Goal: Task Accomplishment & Management: Manage account settings

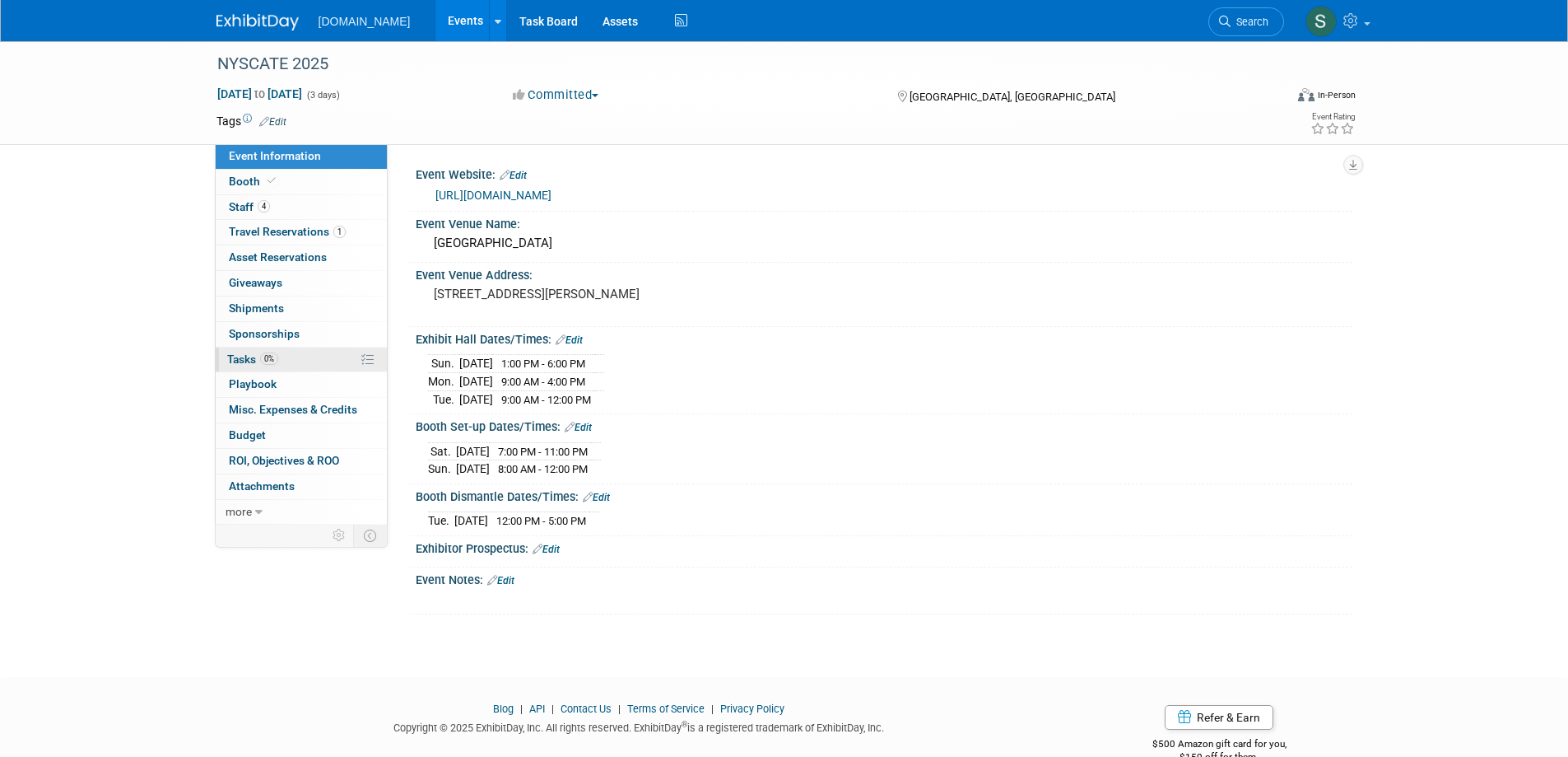
click at [248, 354] on span "Tasks 0%" at bounding box center [253, 359] width 51 height 13
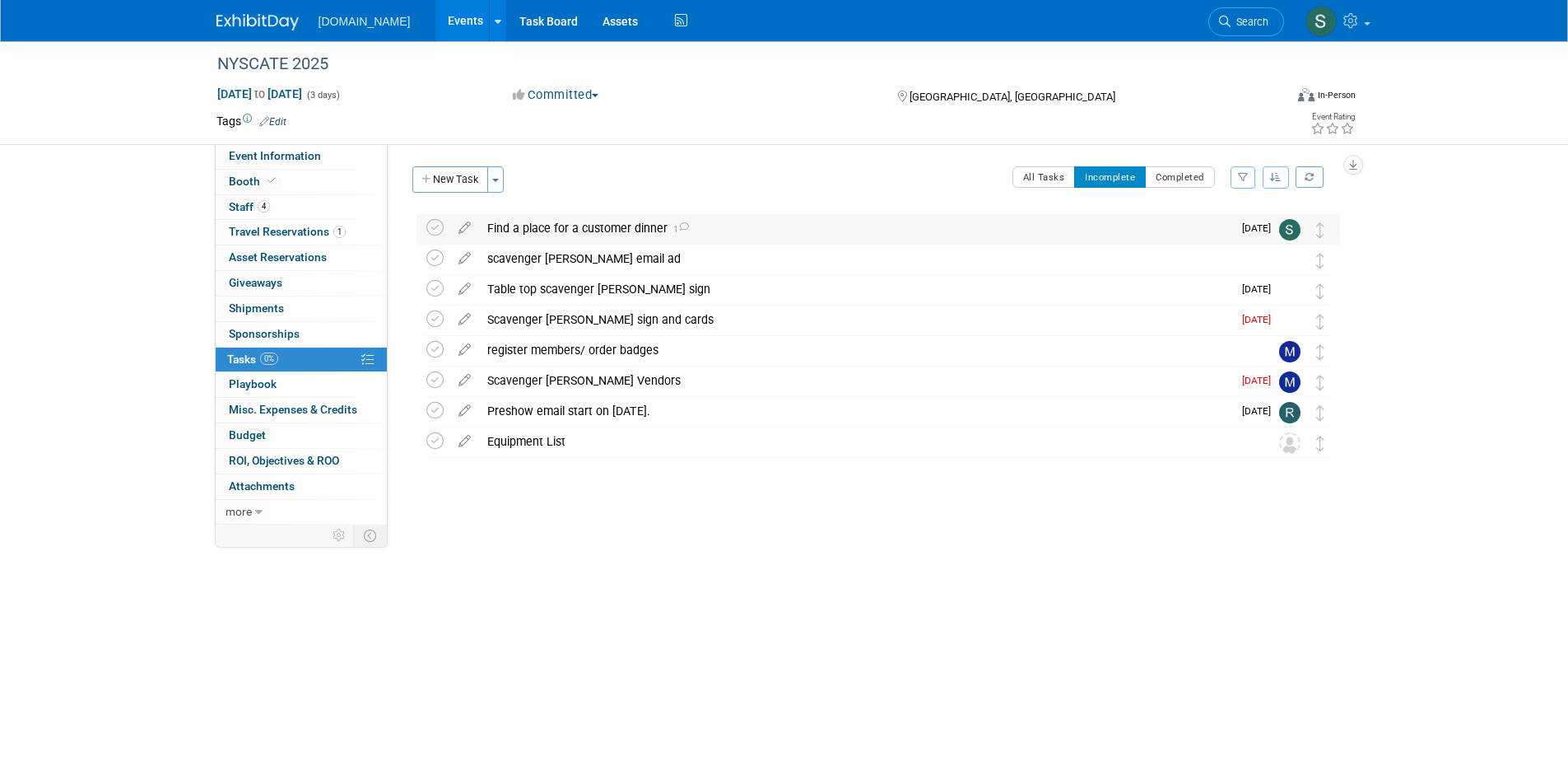
click at [549, 229] on div "Find a place for a customer dinner 1" at bounding box center [855, 229] width 753 height 28
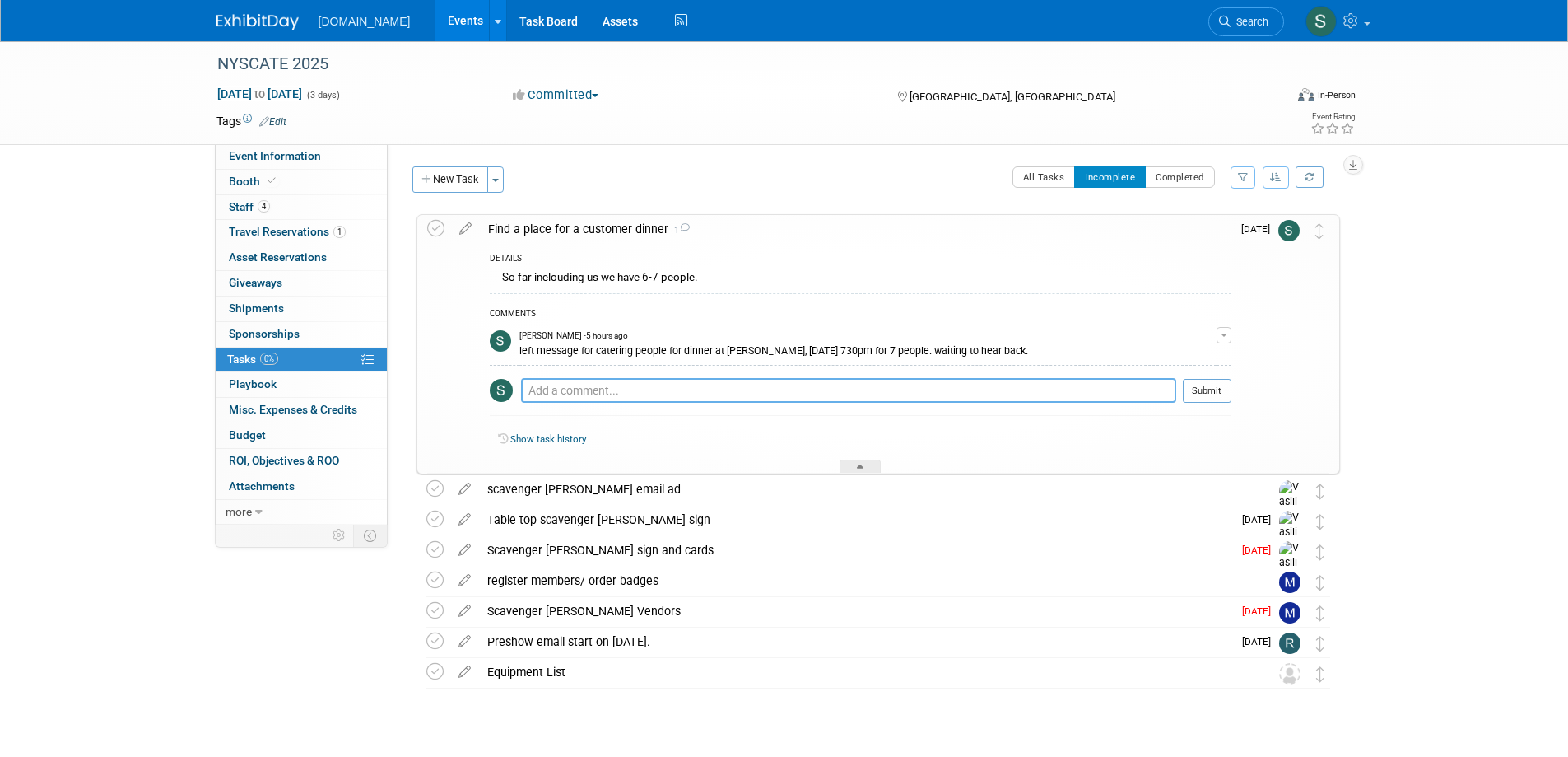
click at [574, 383] on textarea at bounding box center [848, 390] width 655 height 24
paste textarea "Reservation confirmed Pino Bianco at Turning Stone Table for 7 on Monday, Novem…"
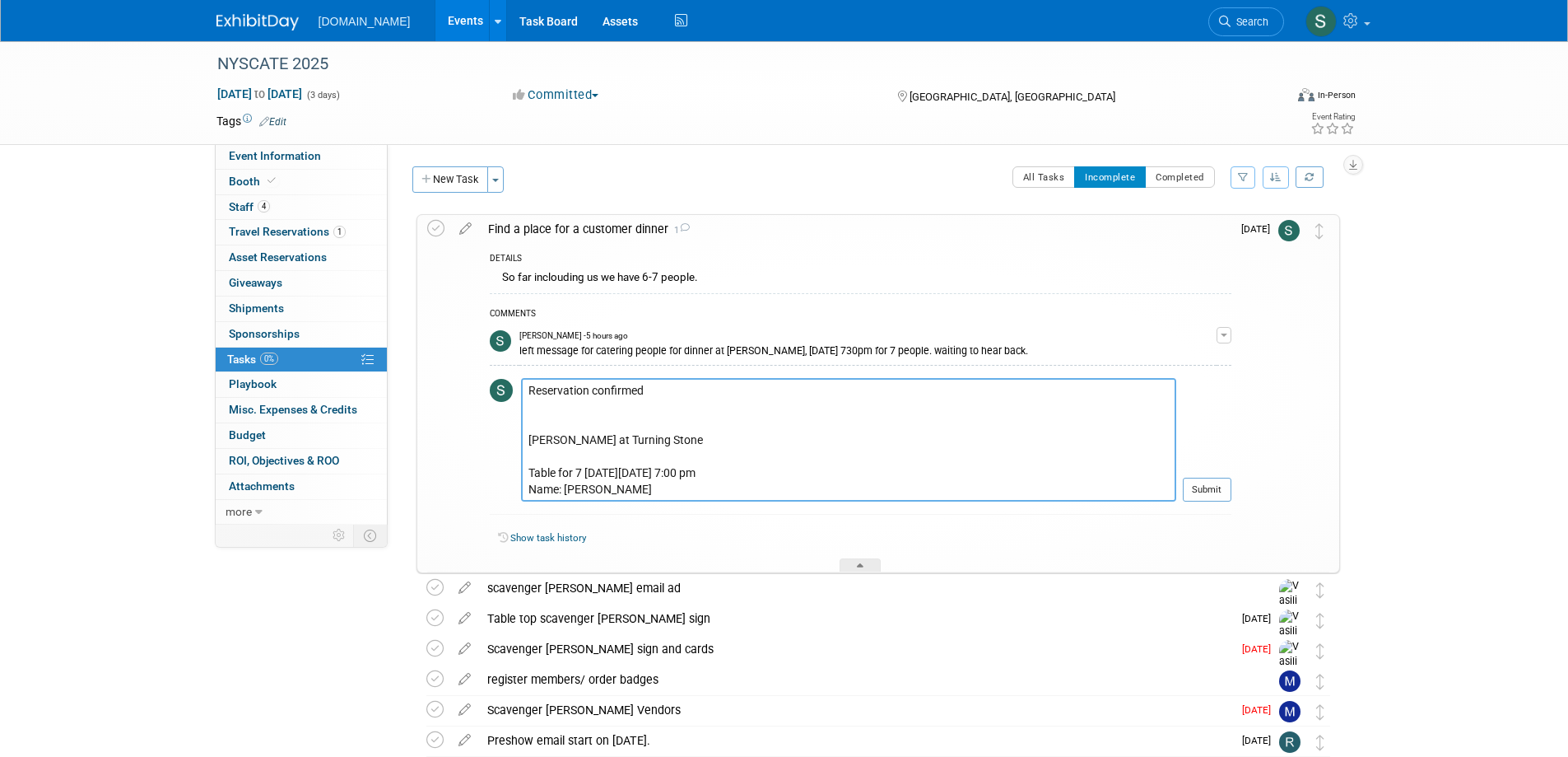
click at [629, 401] on textarea "Reservation confirmed Pino Bianco at Turning Stone Table for 7 on Monday, Novem…" at bounding box center [848, 439] width 655 height 123
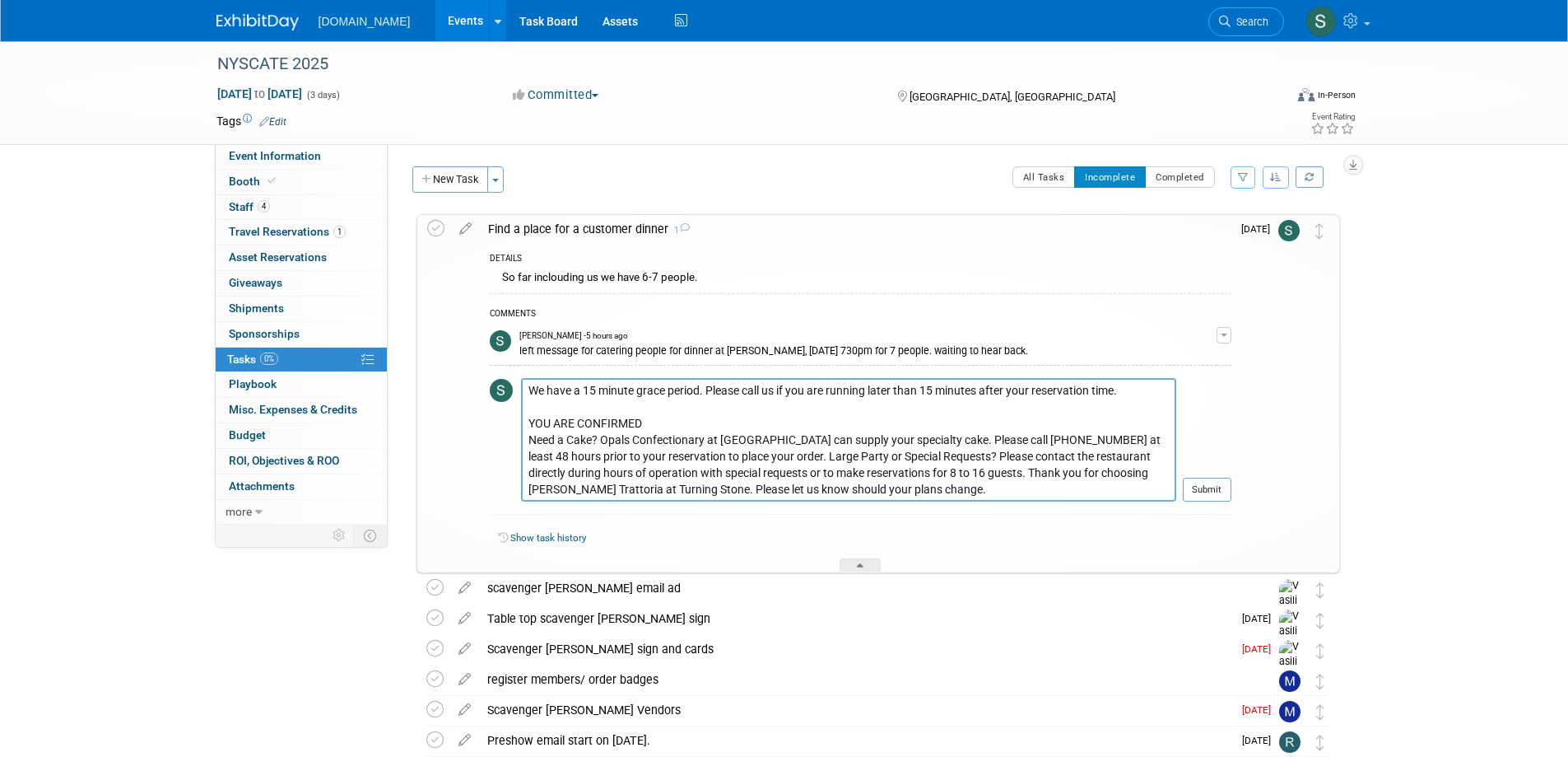
scroll to position [412, 0]
type textarea "Reservation confirmed Pino Bianco at Turning Stone Table for 7 on Monday, Novem…"
click at [1206, 486] on button "Submit" at bounding box center [1207, 490] width 49 height 24
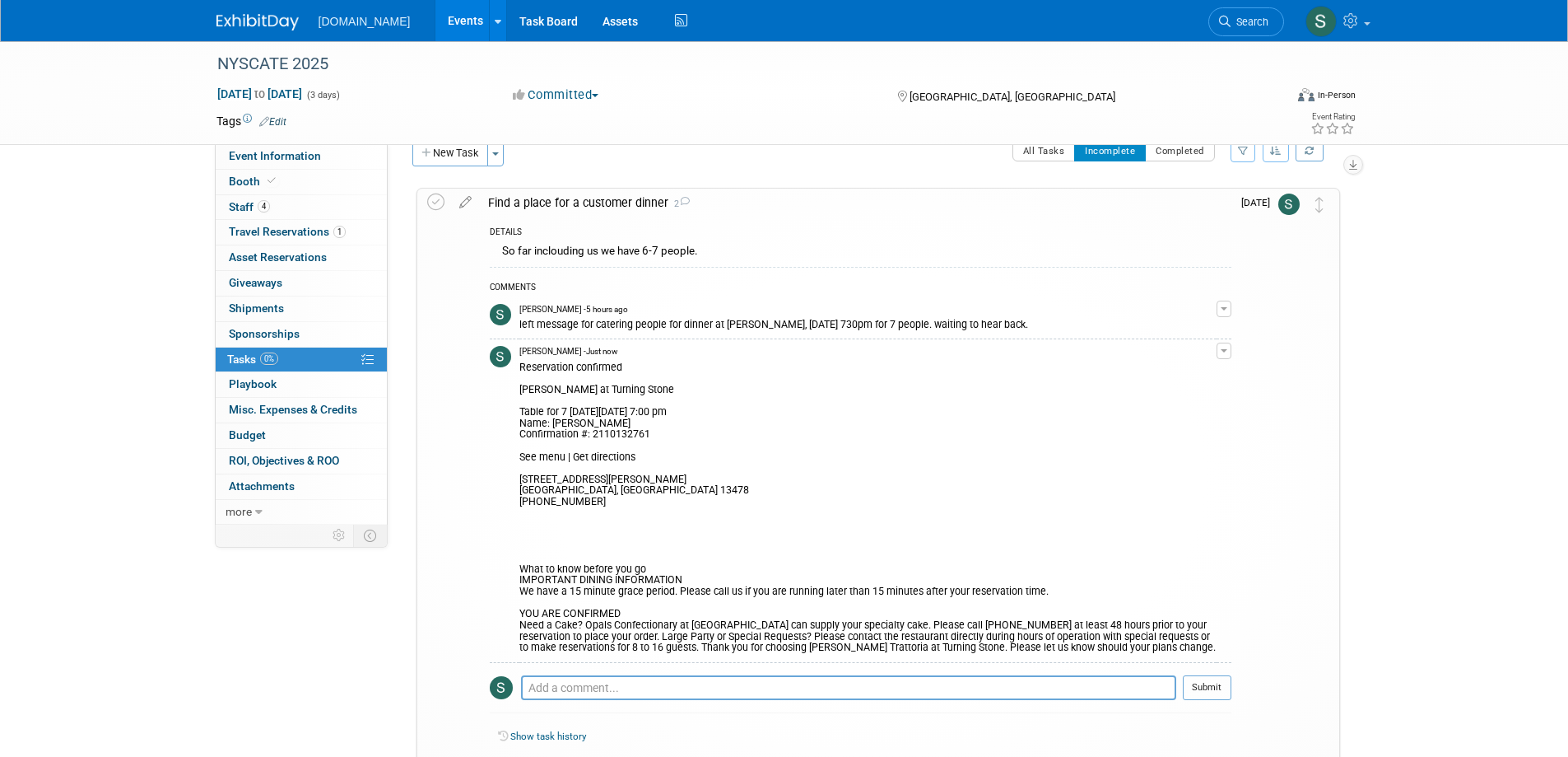
scroll to position [0, 0]
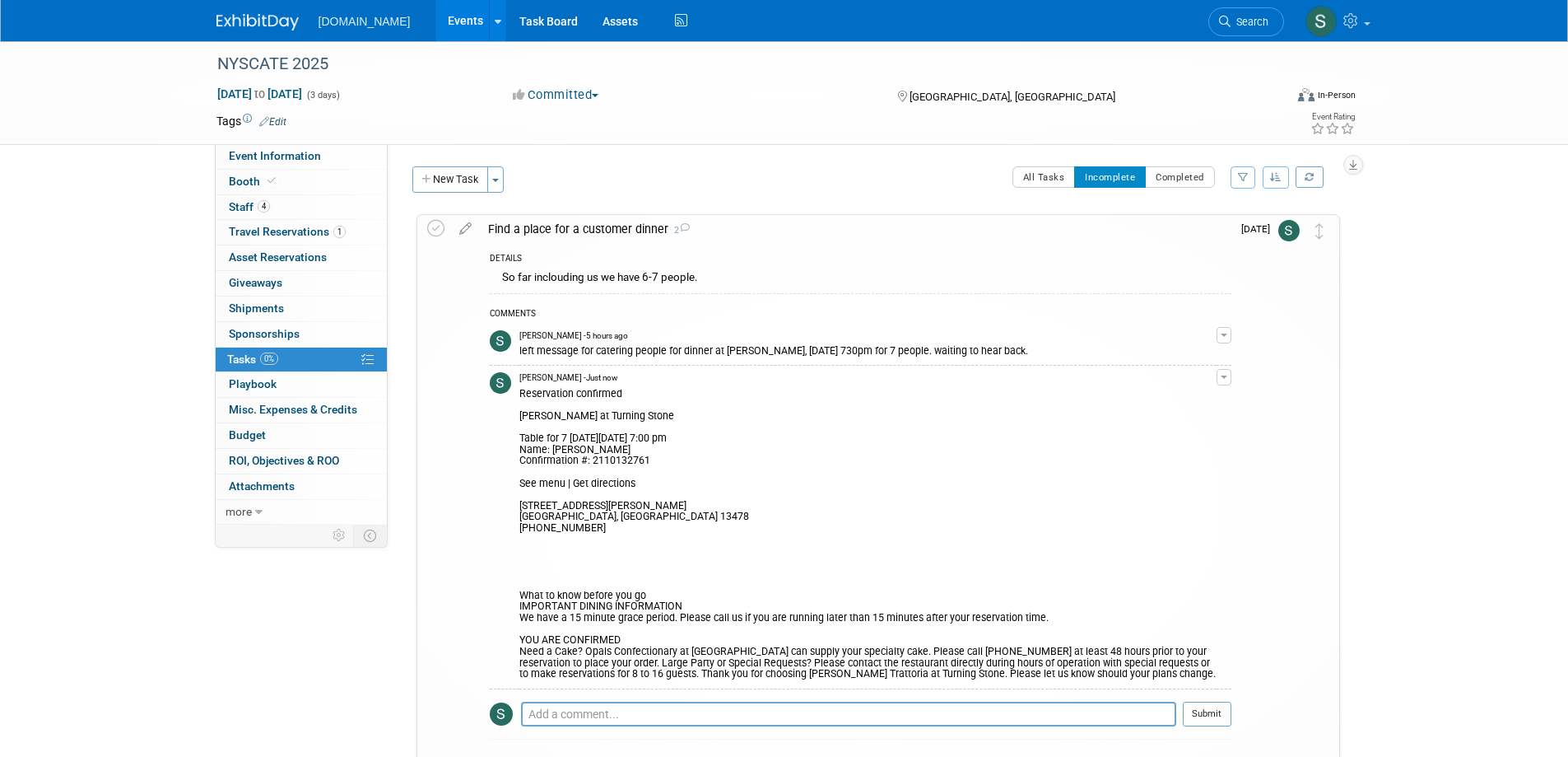
click at [1292, 229] on img at bounding box center [1289, 230] width 22 height 22
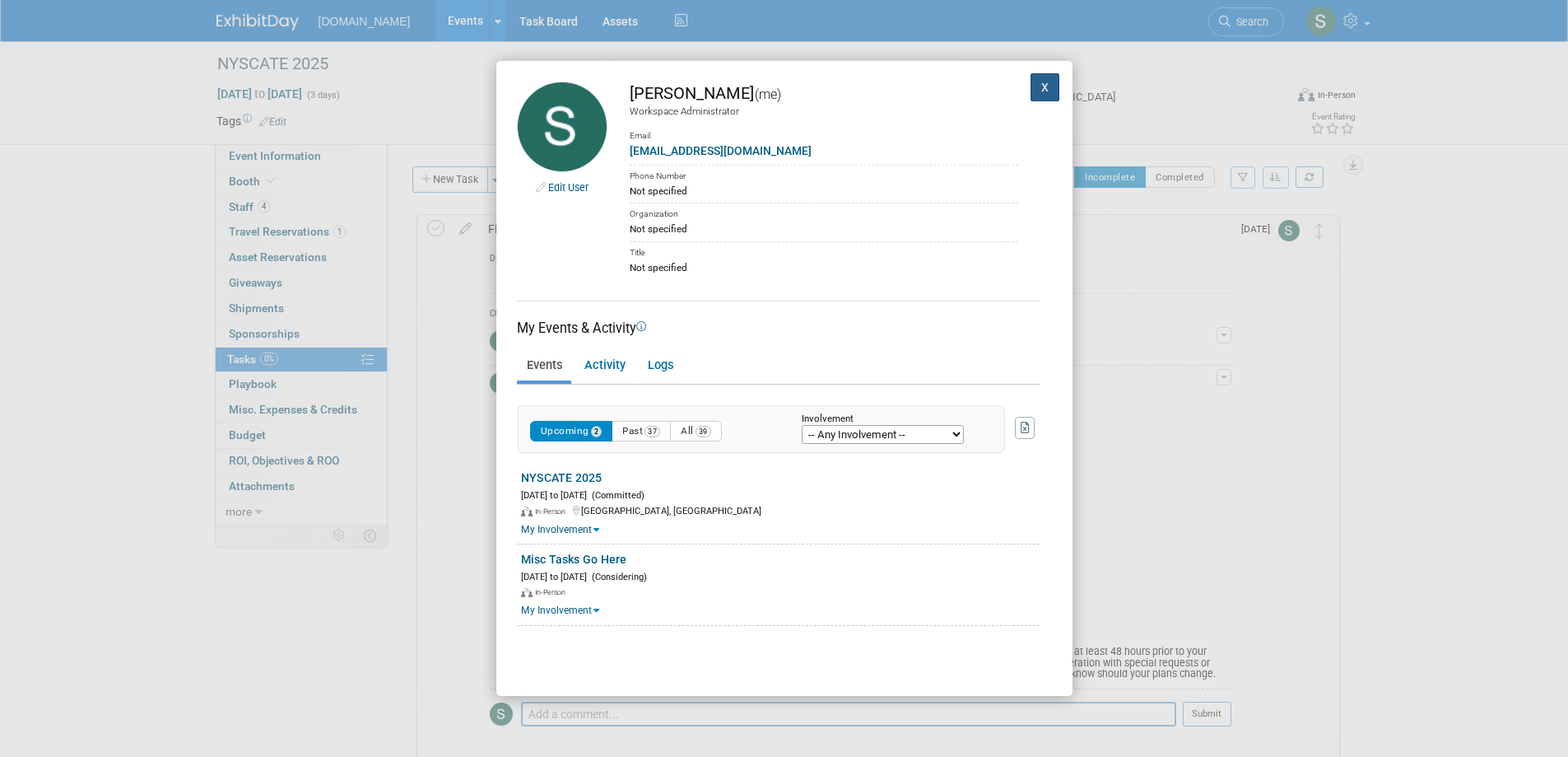
click at [1036, 88] on button "X" at bounding box center [1045, 87] width 30 height 28
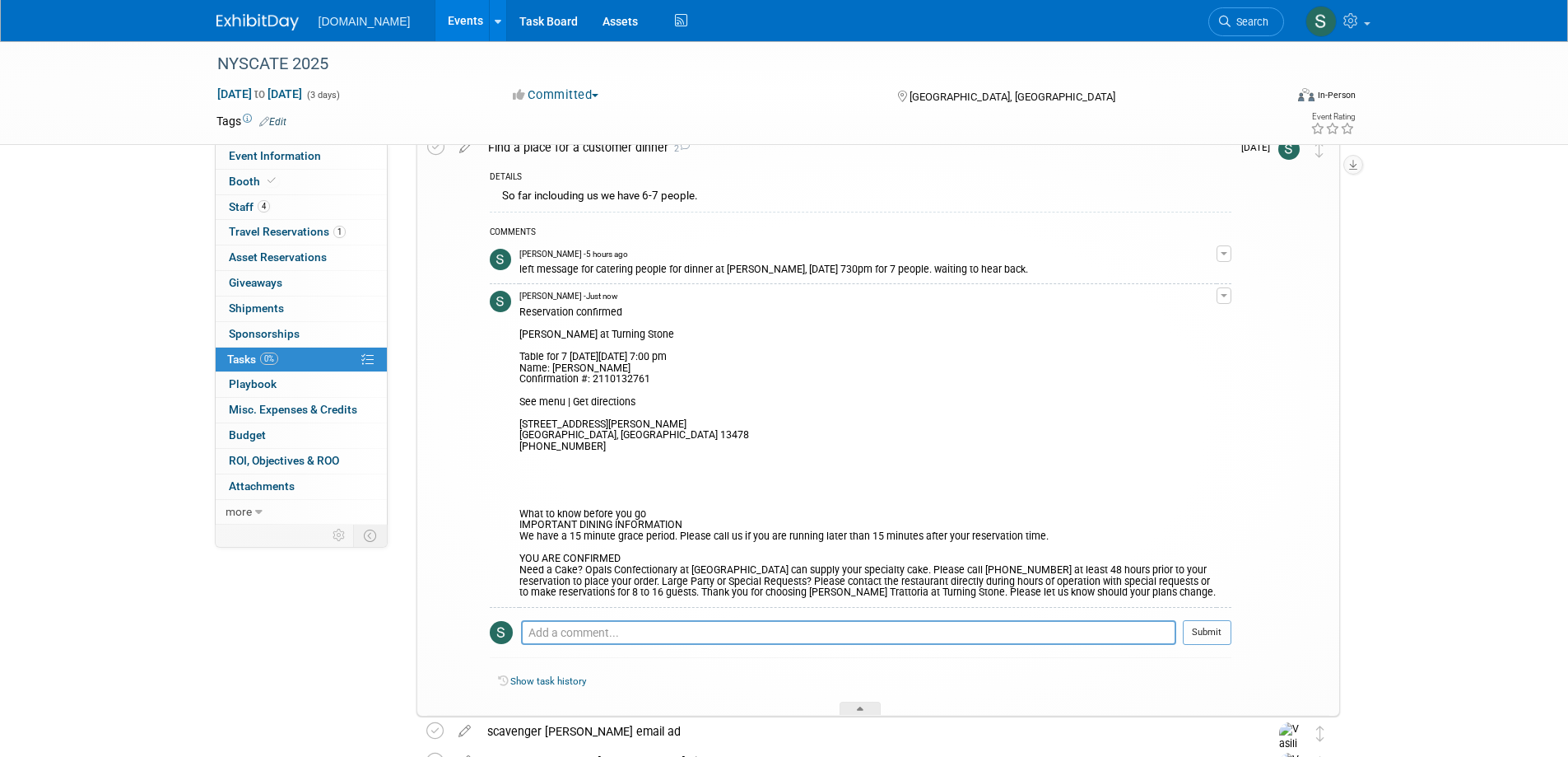
scroll to position [83, 0]
click at [728, 626] on textarea at bounding box center [848, 632] width 655 height 24
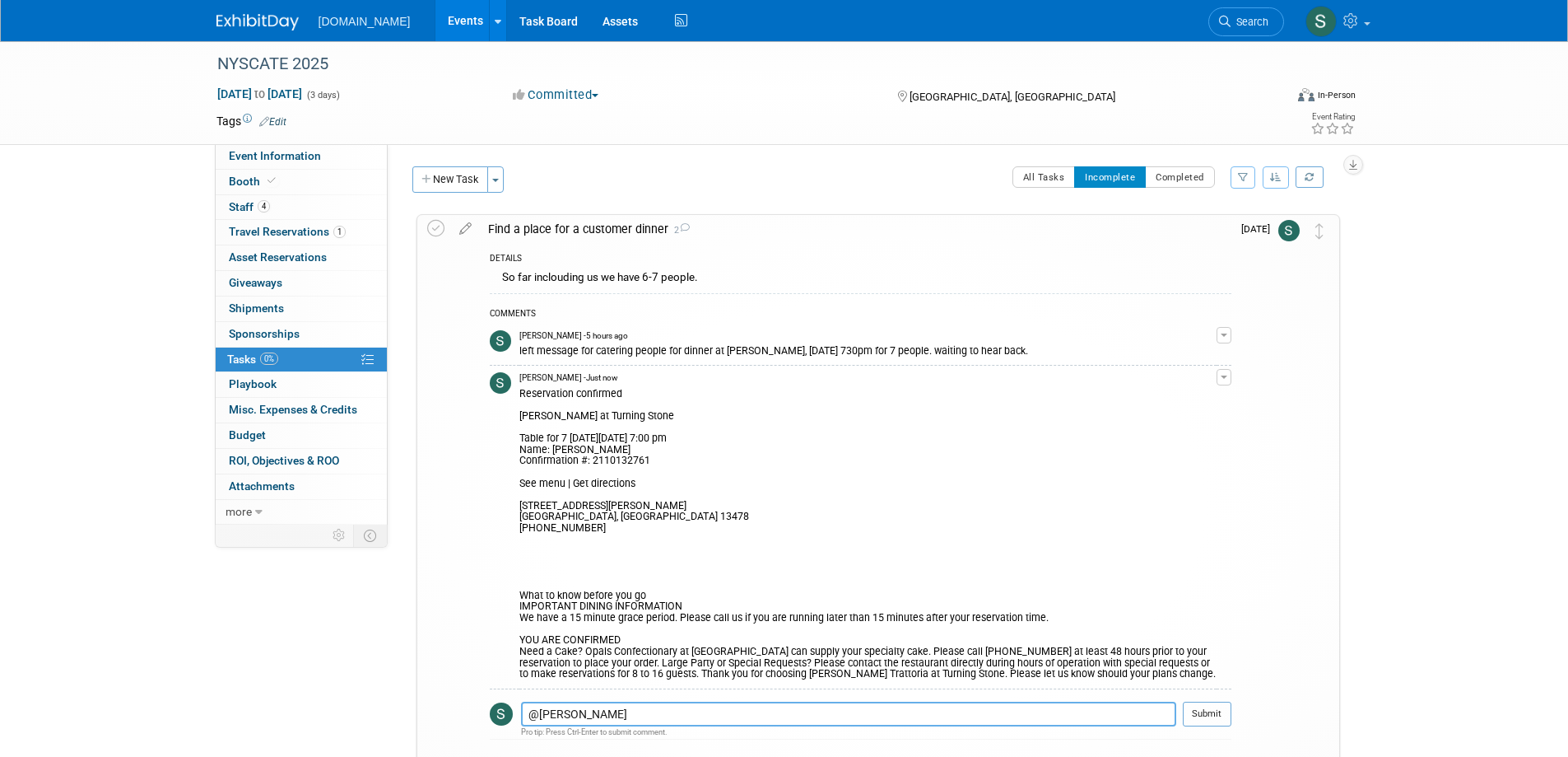
type textarea "@mark menzella"
click at [1294, 229] on img at bounding box center [1289, 230] width 22 height 22
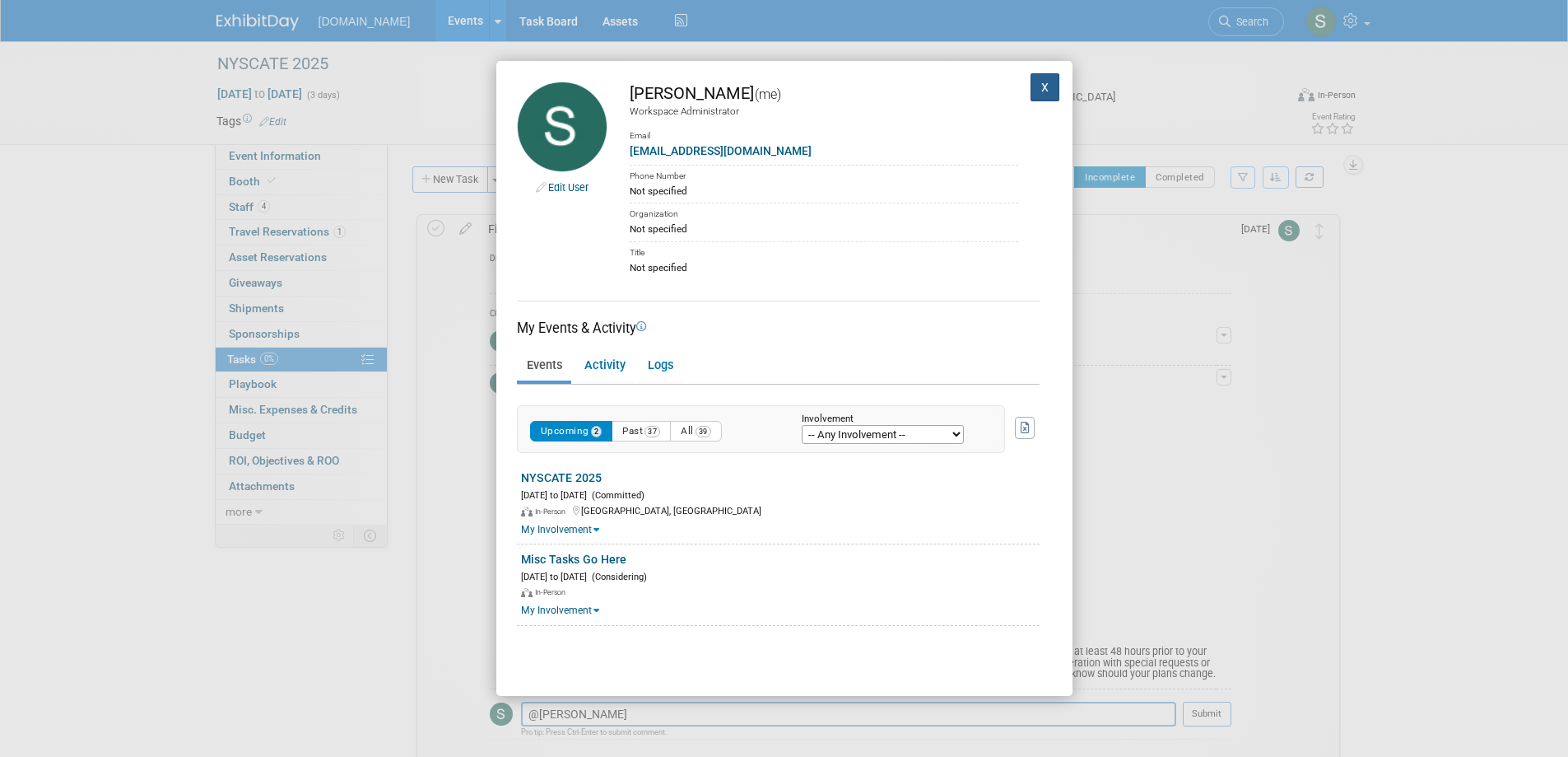
click at [1037, 89] on button "X" at bounding box center [1045, 87] width 30 height 28
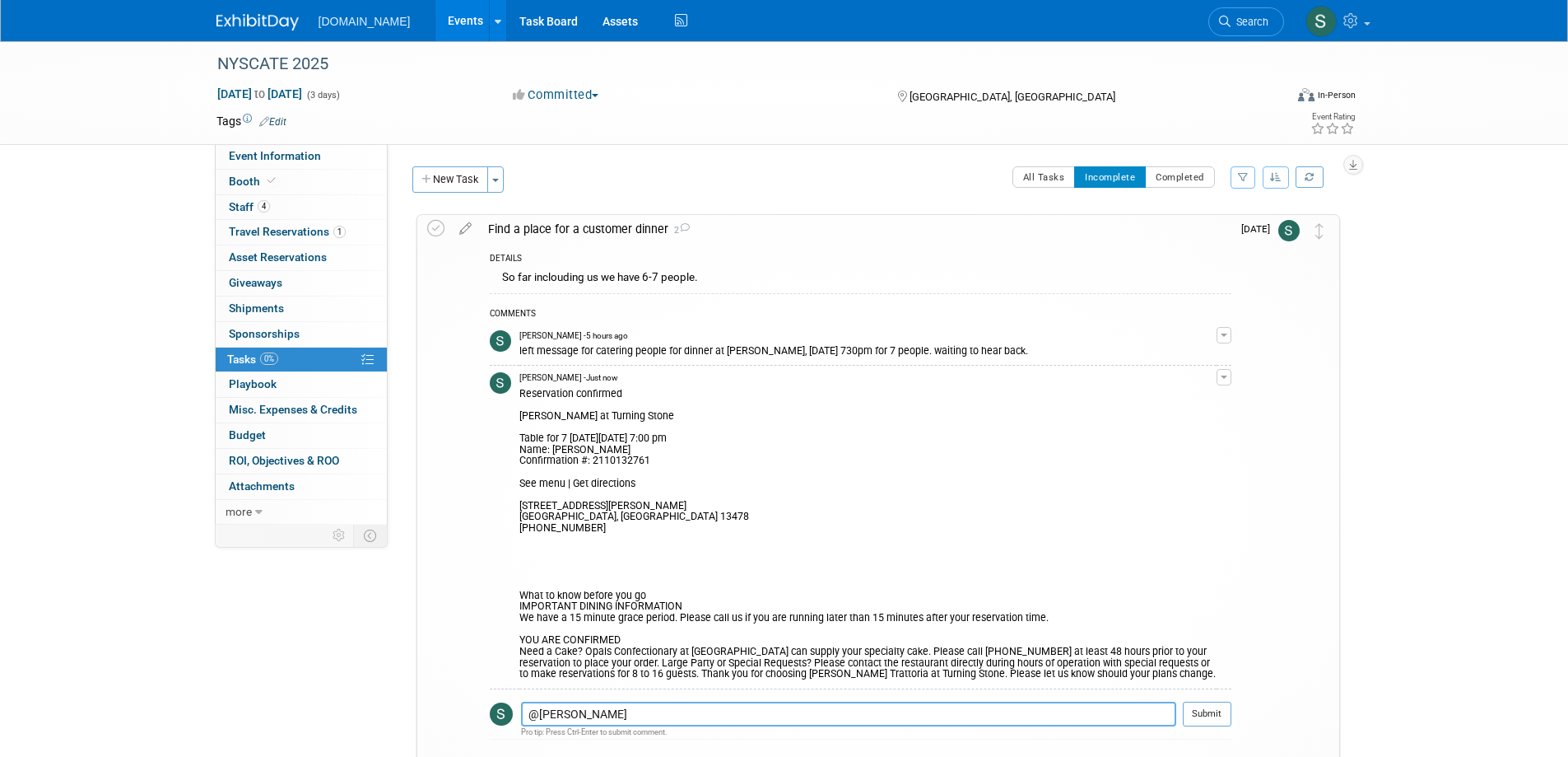
drag, startPoint x: 640, startPoint y: 718, endPoint x: 507, endPoint y: 710, distance: 133.2
click at [507, 710] on tr "@mark menzella Pro tip: Press Ctrl-Enter to submit comment. Submit" at bounding box center [860, 720] width 742 height 38
click at [239, 357] on span "Tasks 0%" at bounding box center [253, 359] width 51 height 13
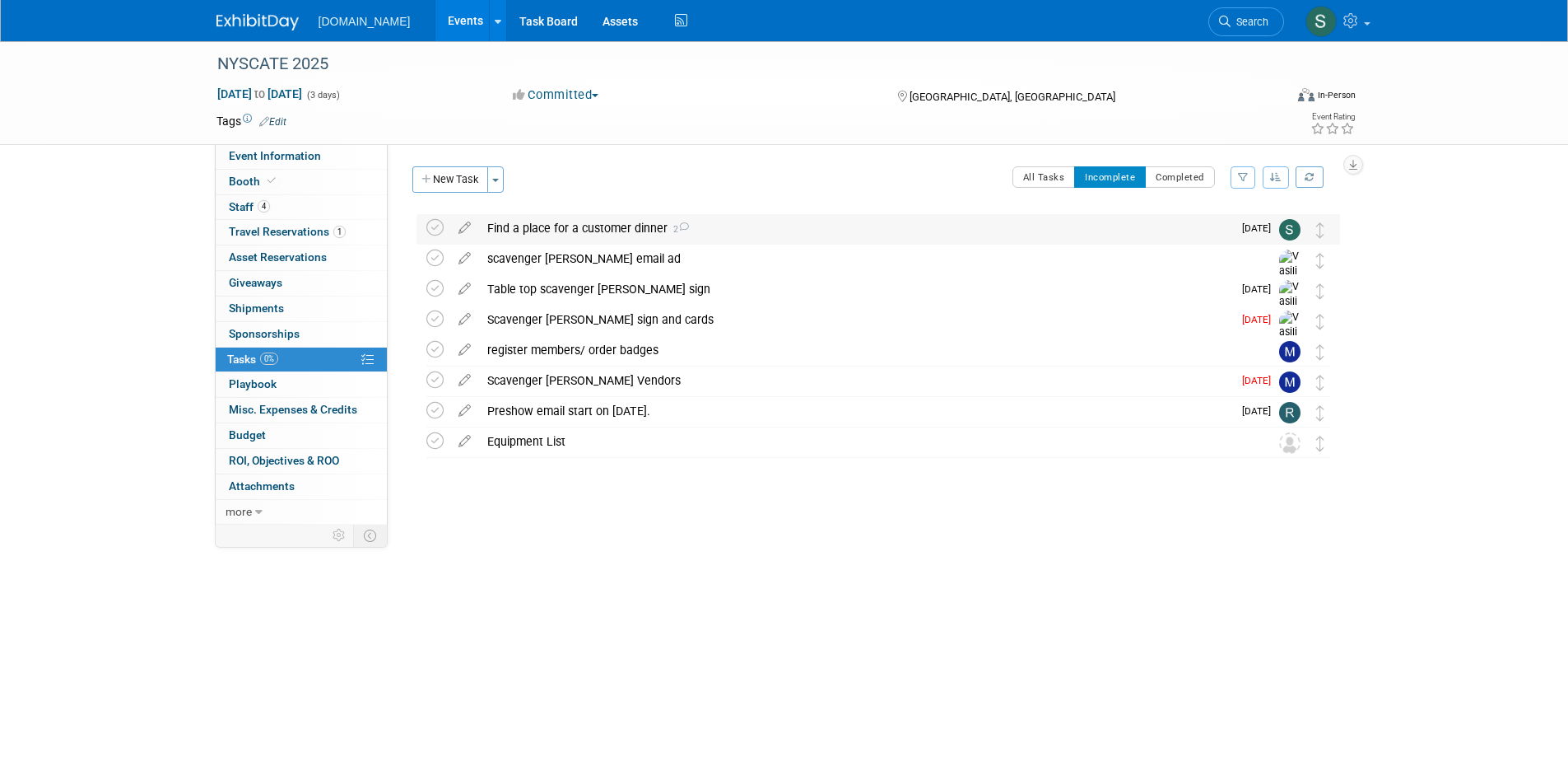
click at [1284, 228] on img at bounding box center [1290, 229] width 22 height 22
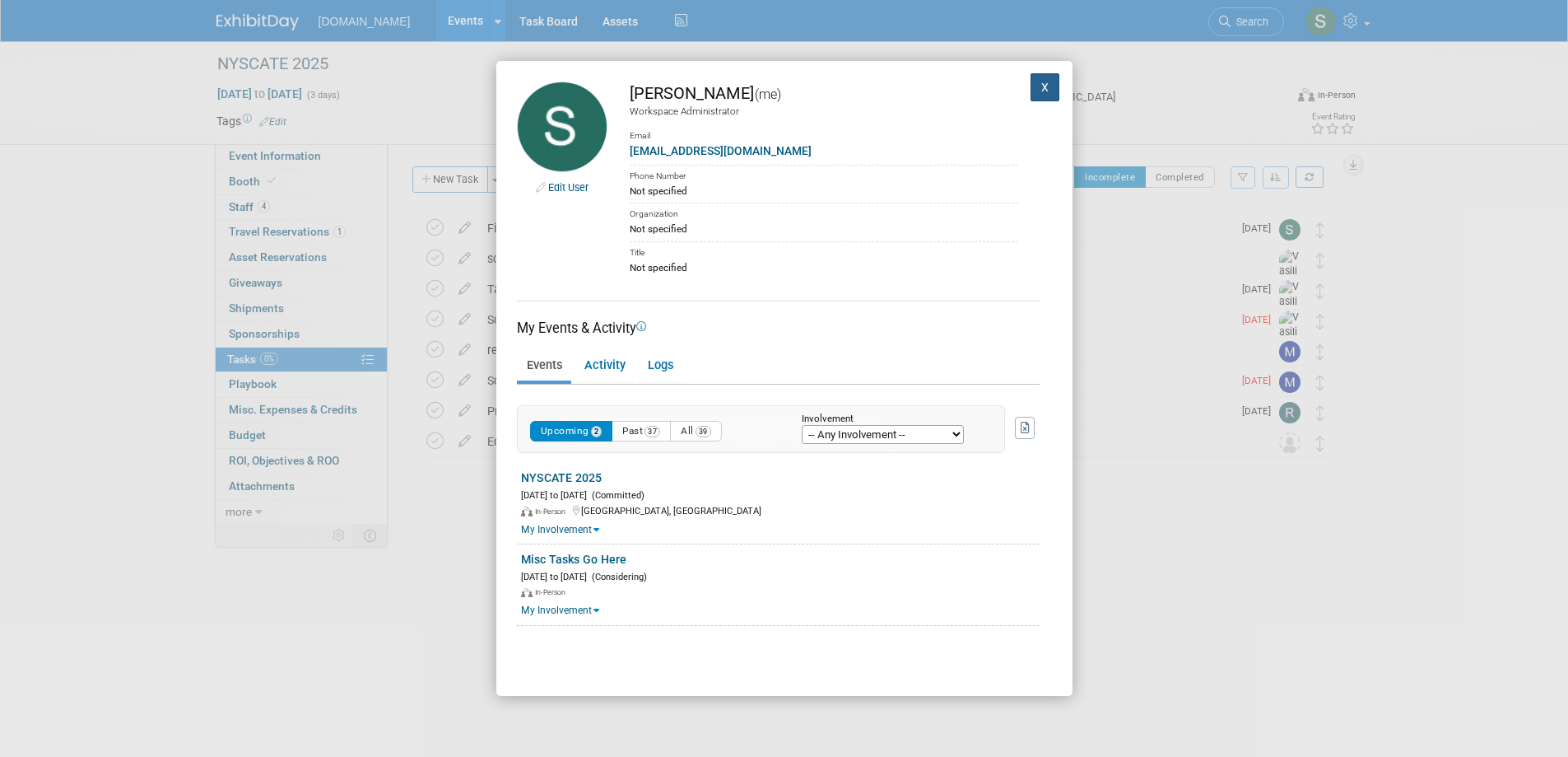
click at [1030, 84] on button "X" at bounding box center [1045, 87] width 30 height 28
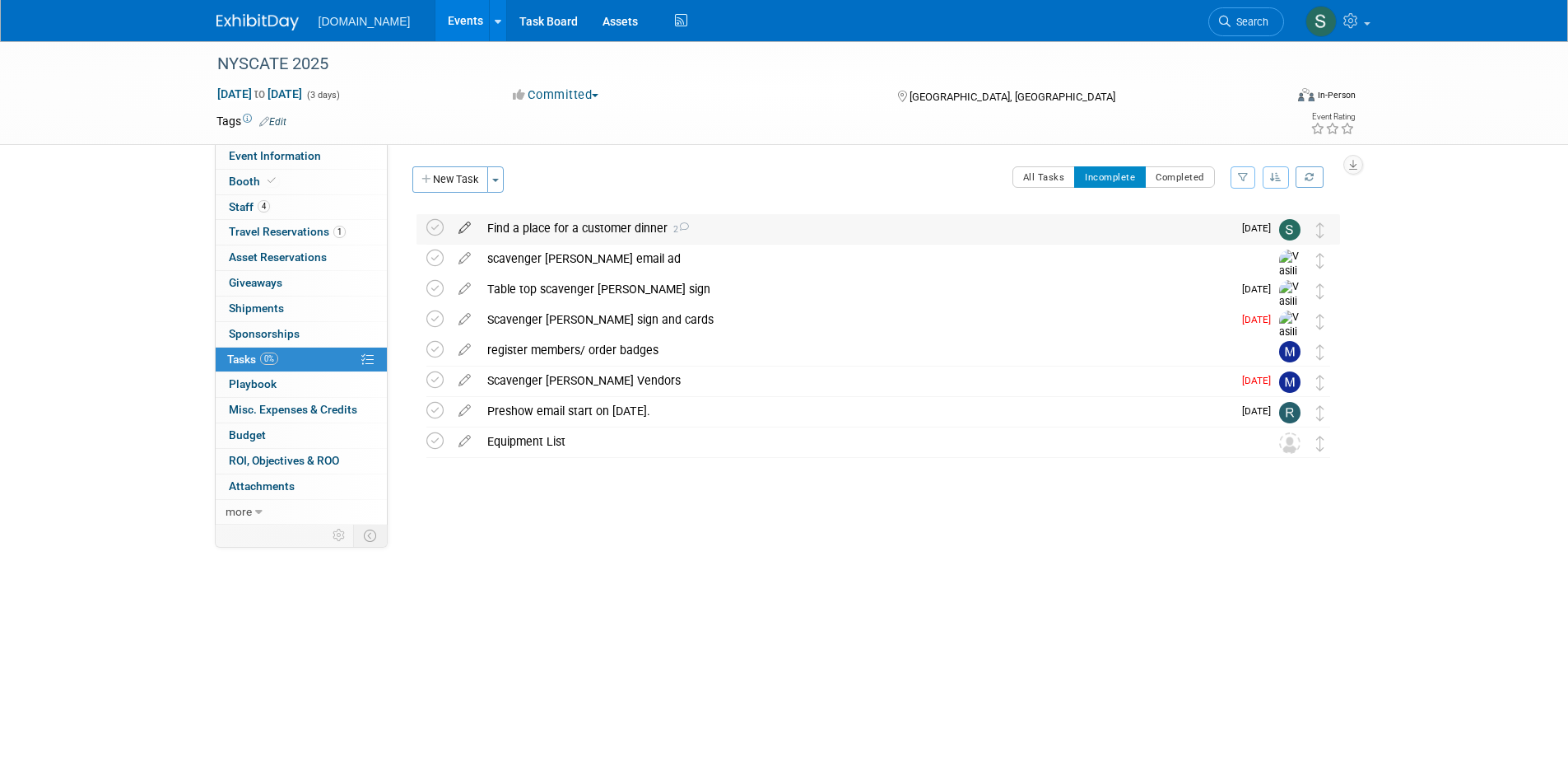
click at [461, 224] on icon at bounding box center [464, 225] width 29 height 21
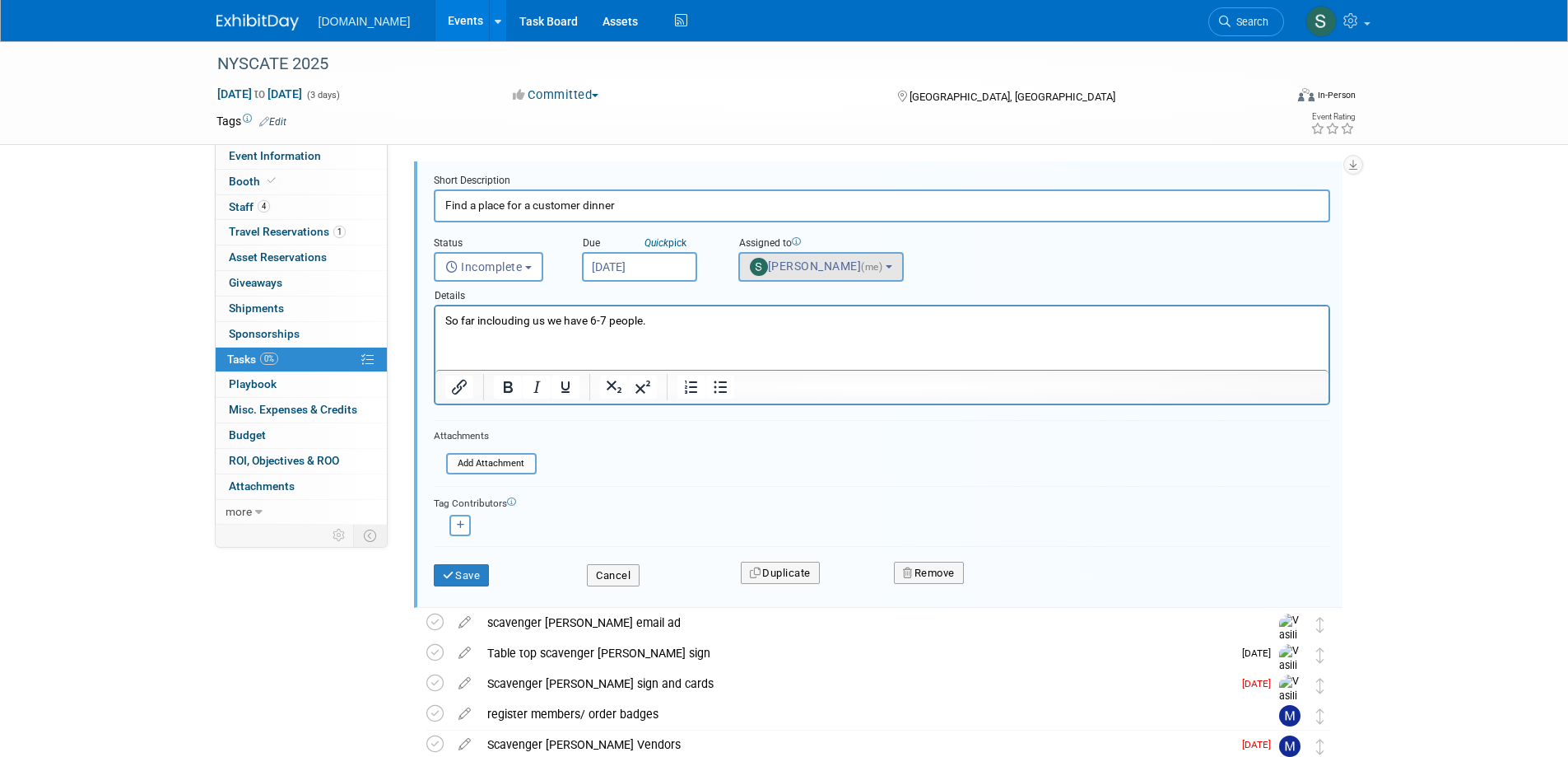
scroll to position [83, 0]
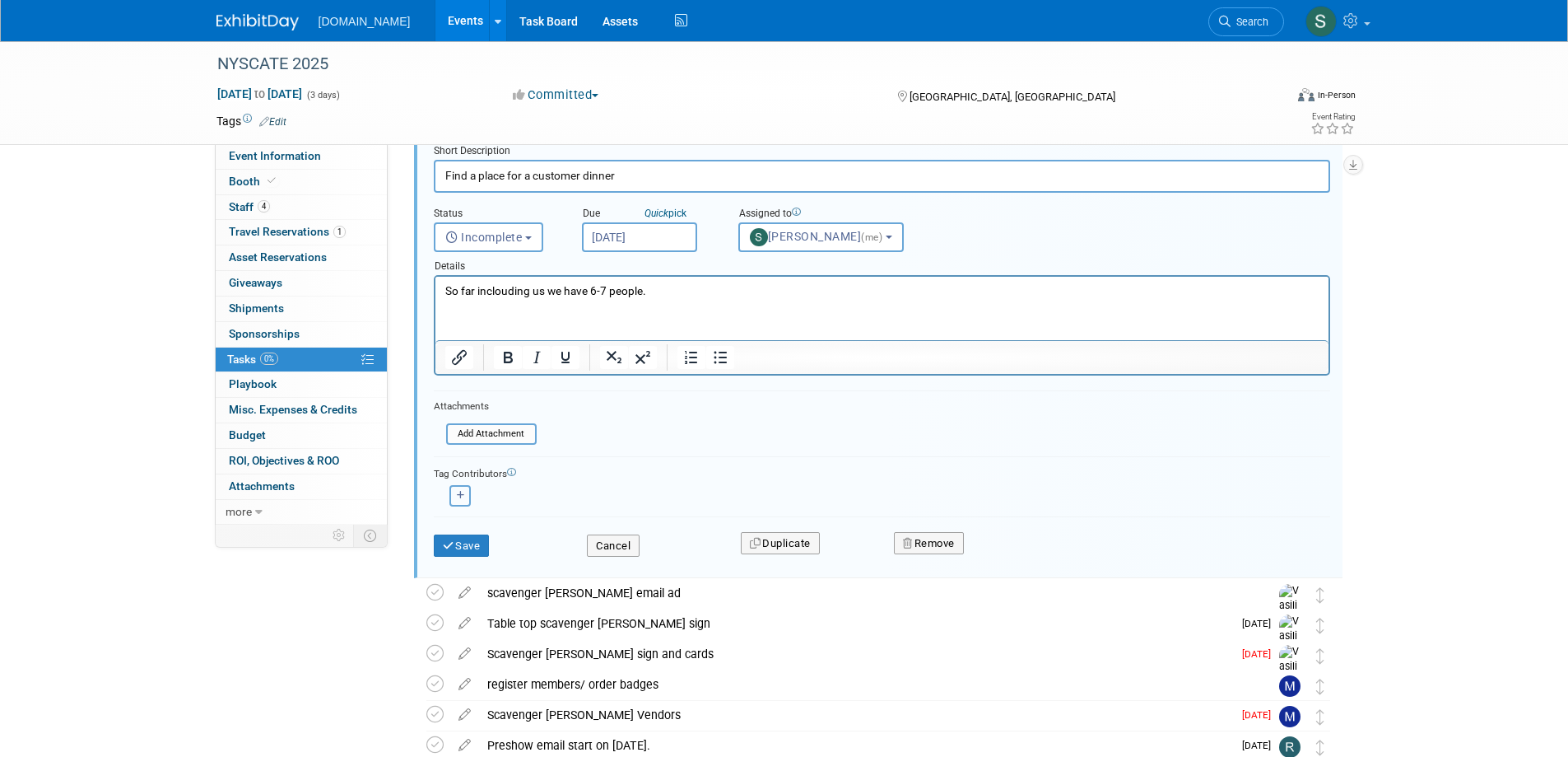
click at [458, 497] on icon "button" at bounding box center [461, 496] width 8 height 9
select select
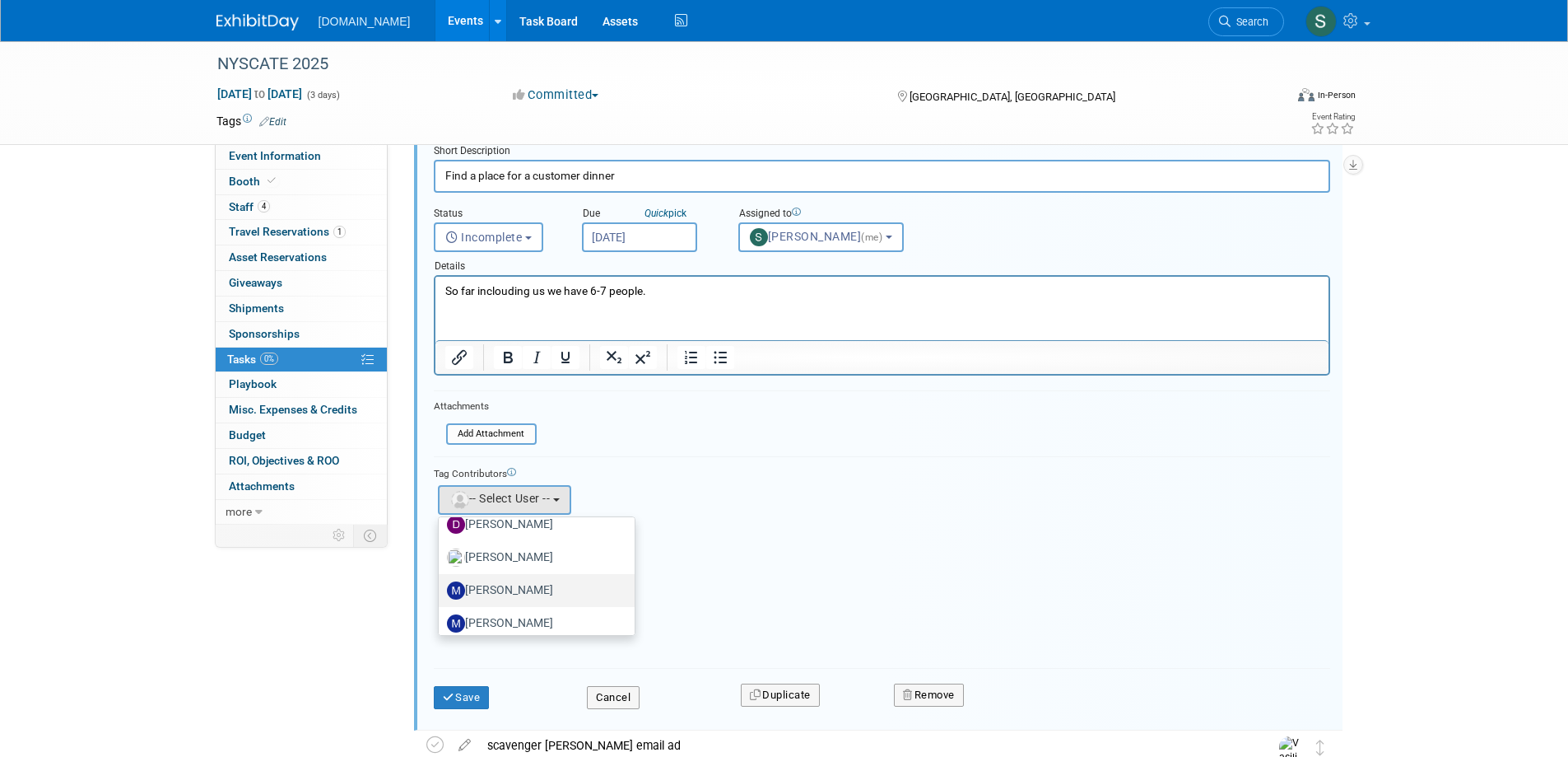
click at [510, 583] on label "[PERSON_NAME]" at bounding box center [533, 591] width 172 height 26
click at [441, 583] on input "[PERSON_NAME]" at bounding box center [435, 588] width 10 height 10
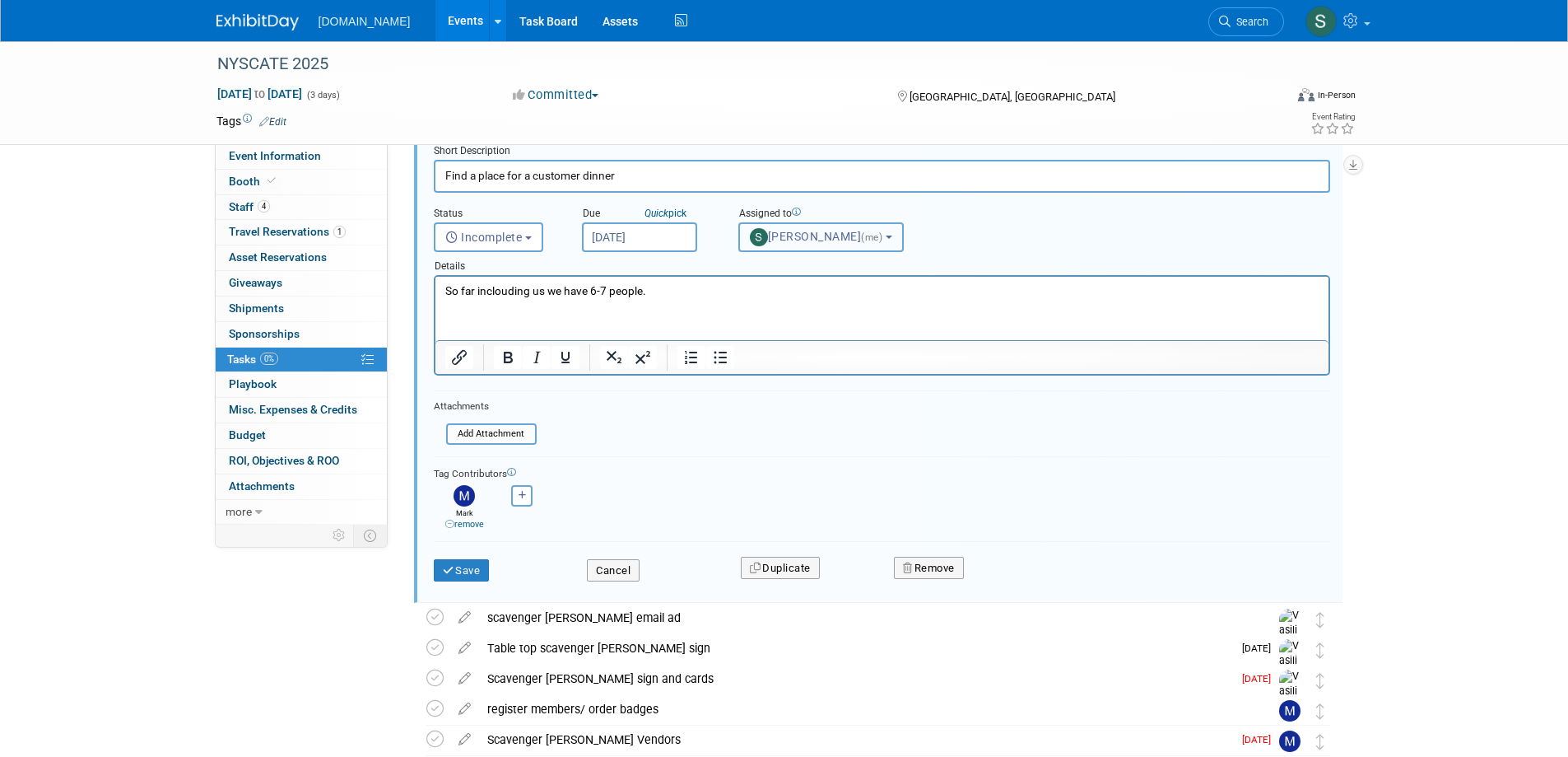
click at [886, 236] on b "button" at bounding box center [888, 237] width 7 height 4
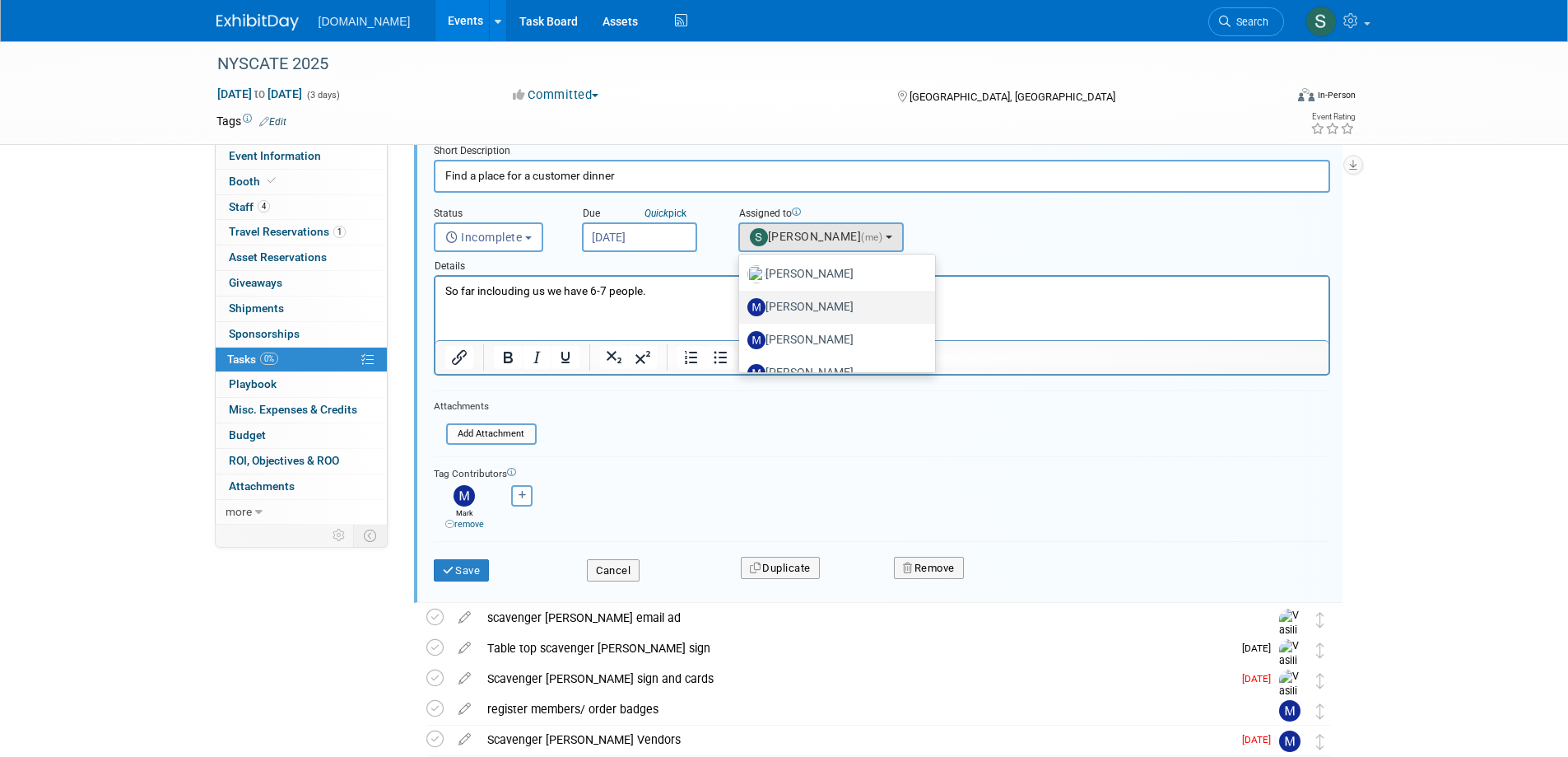
click at [860, 307] on label "[PERSON_NAME]" at bounding box center [833, 308] width 172 height 26
click at [742, 307] on input "[PERSON_NAME]" at bounding box center [736, 305] width 10 height 10
select select "6a3f4df4-1236-4e09-914f-28439b570fb3"
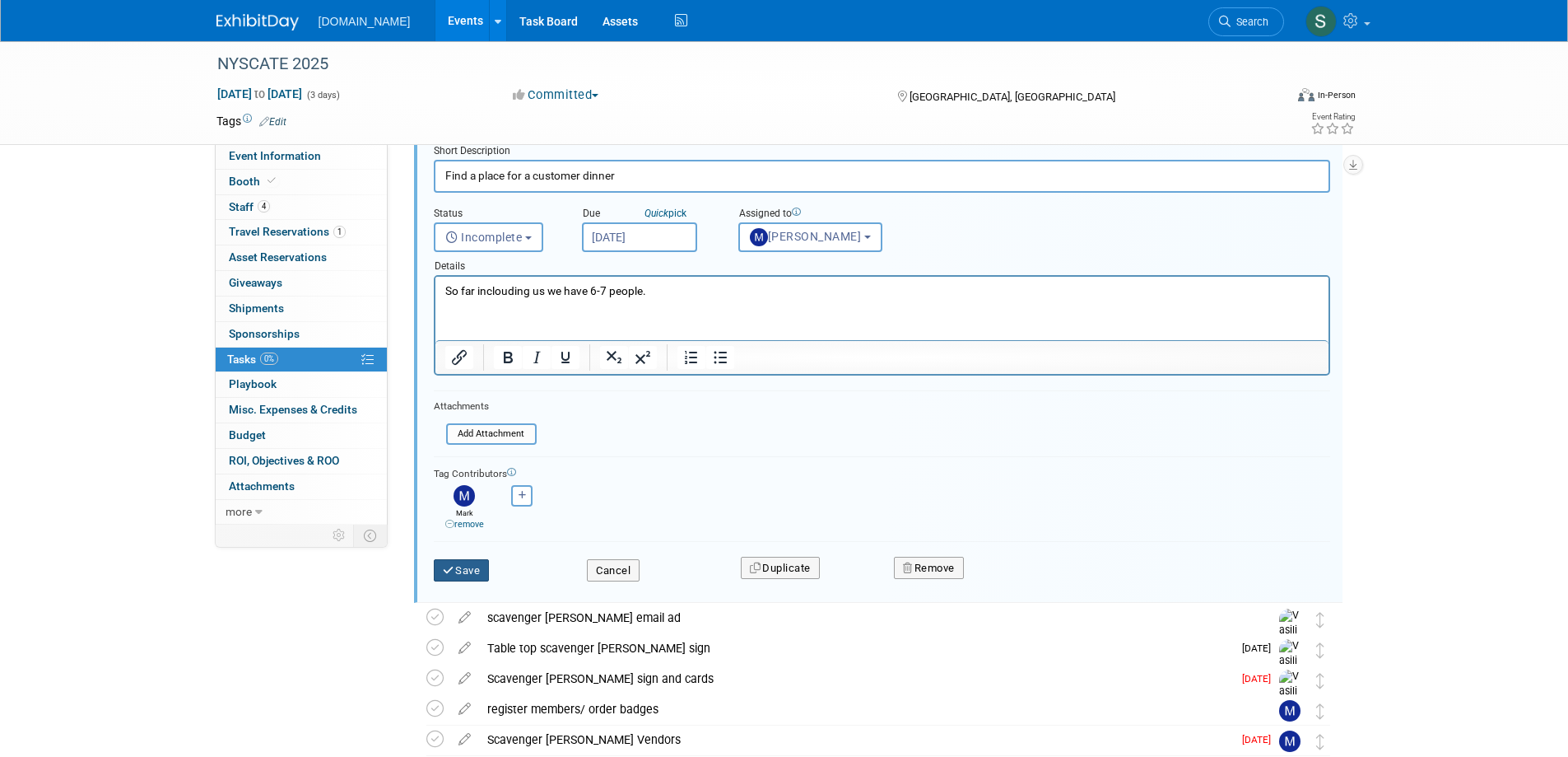
click at [461, 573] on button "Save" at bounding box center [462, 571] width 56 height 24
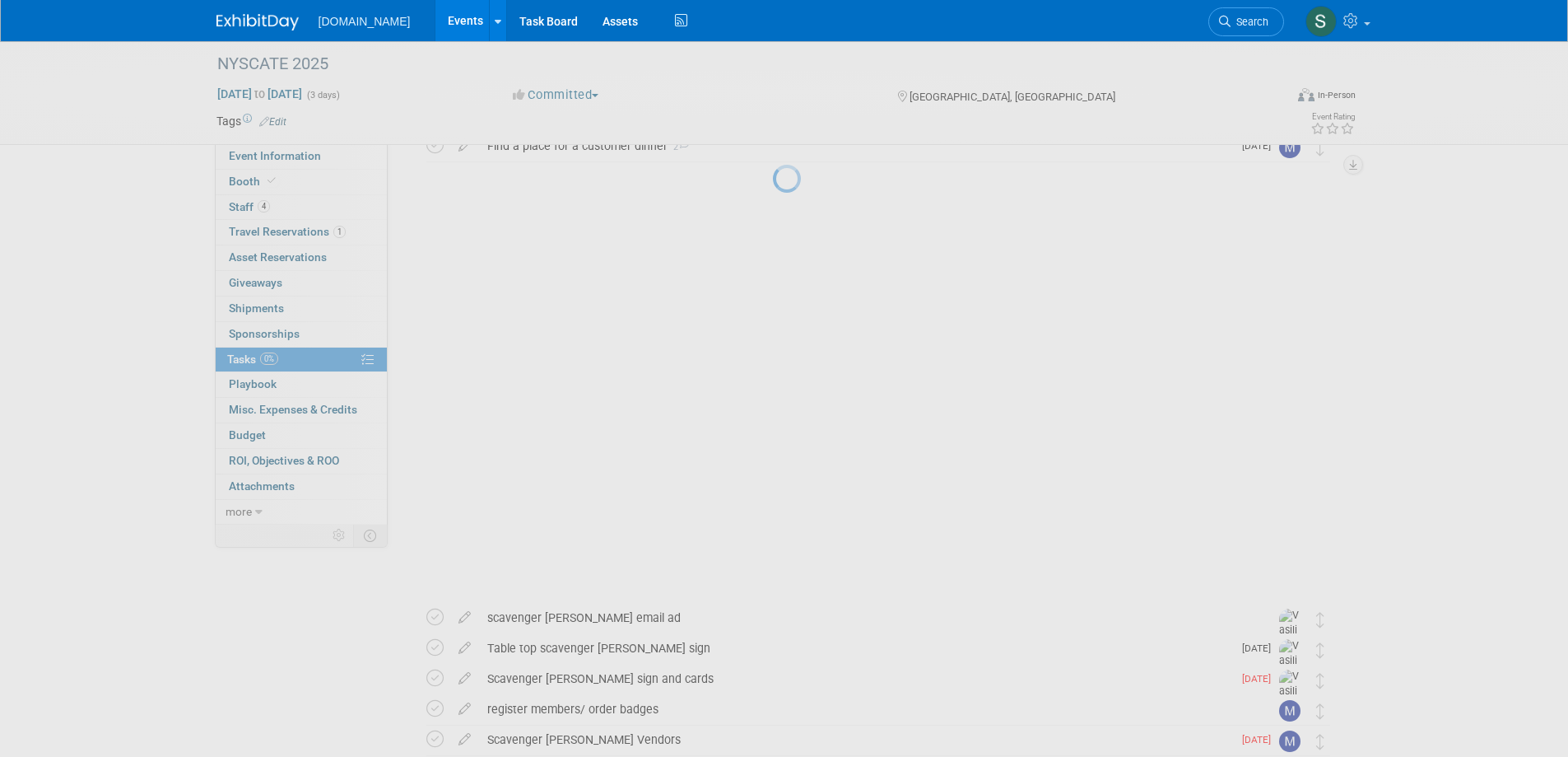
scroll to position [0, 0]
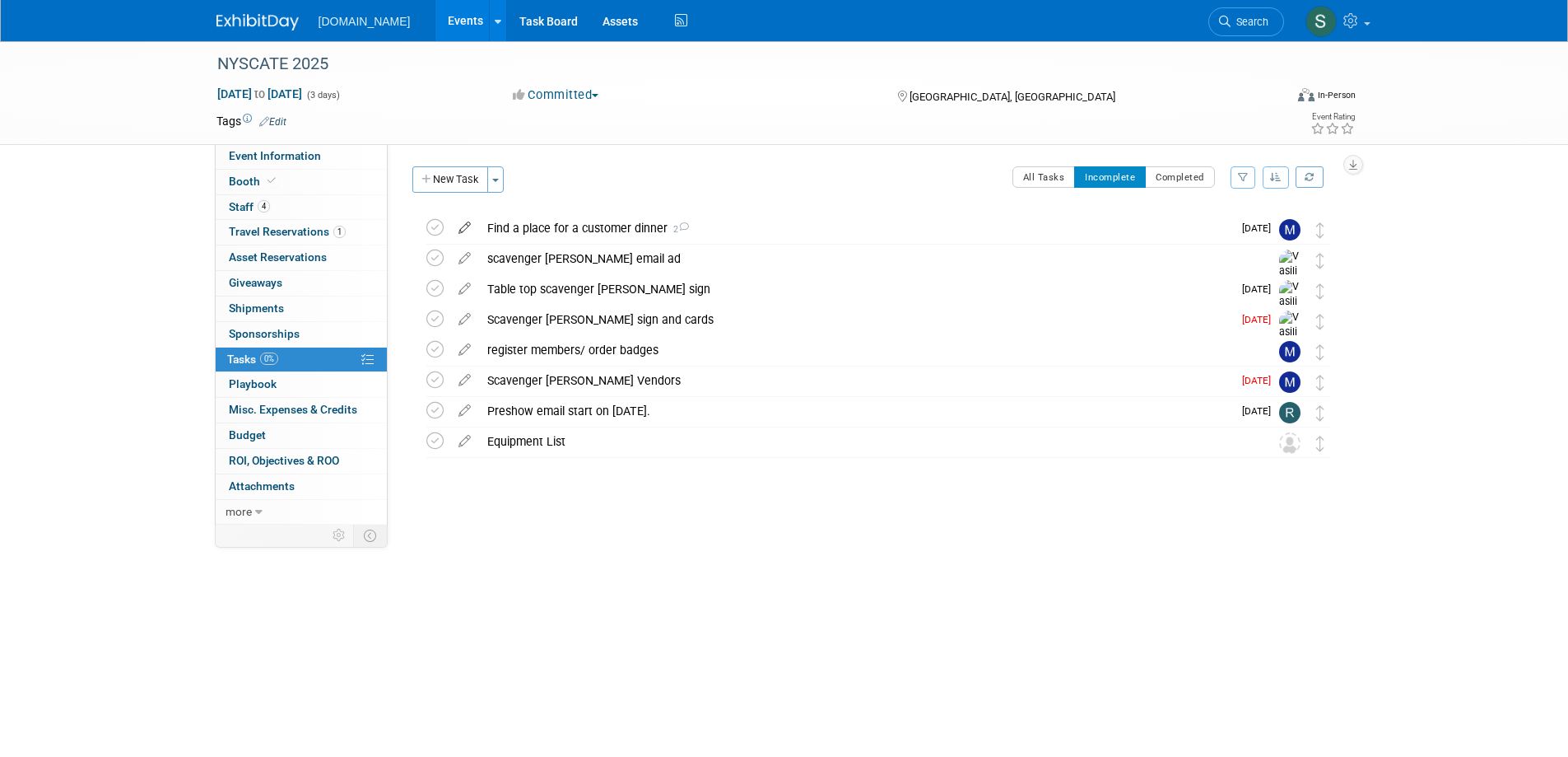
click at [469, 227] on icon at bounding box center [464, 225] width 29 height 21
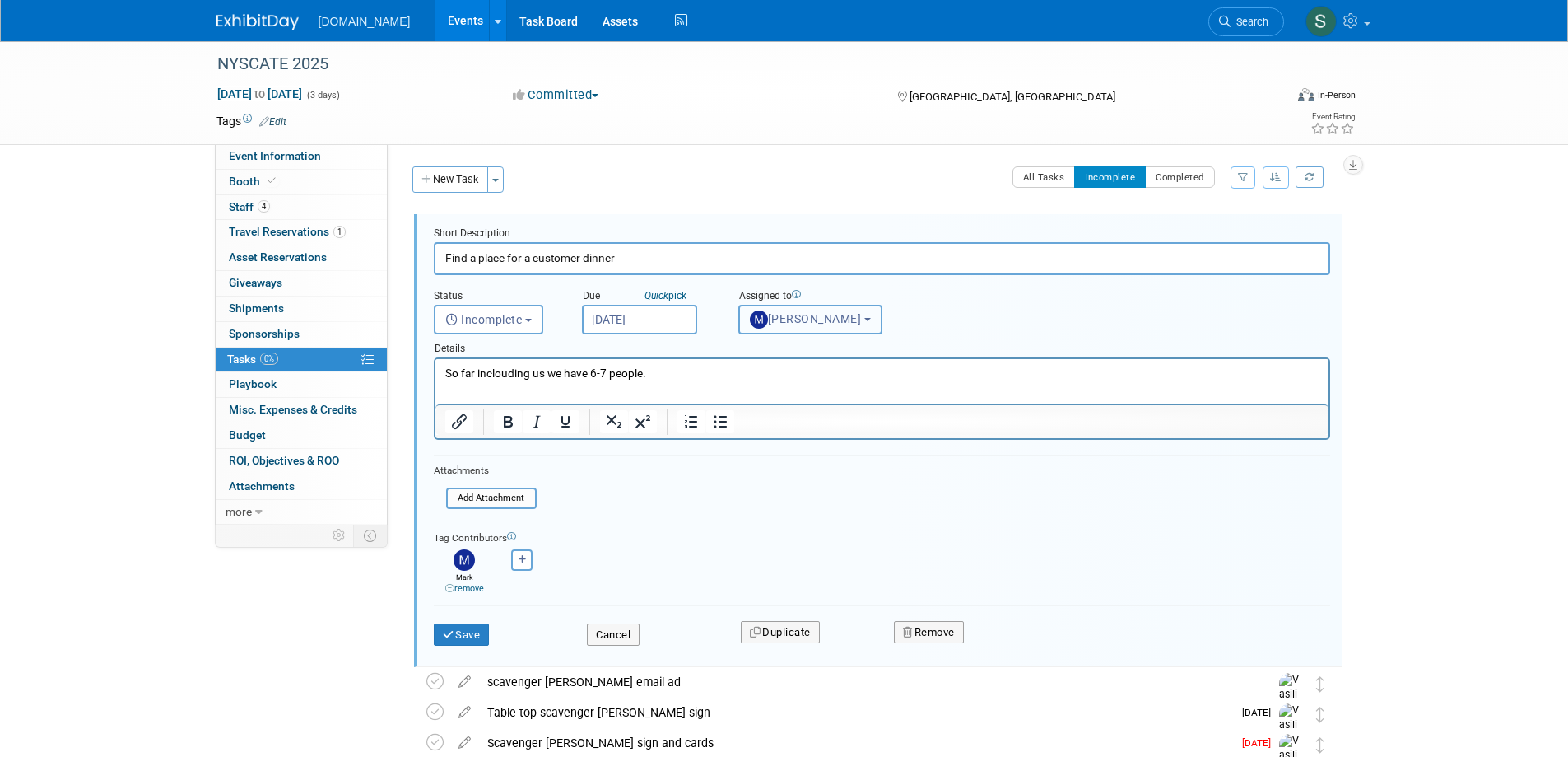
click at [864, 319] on b "button" at bounding box center [867, 320] width 7 height 4
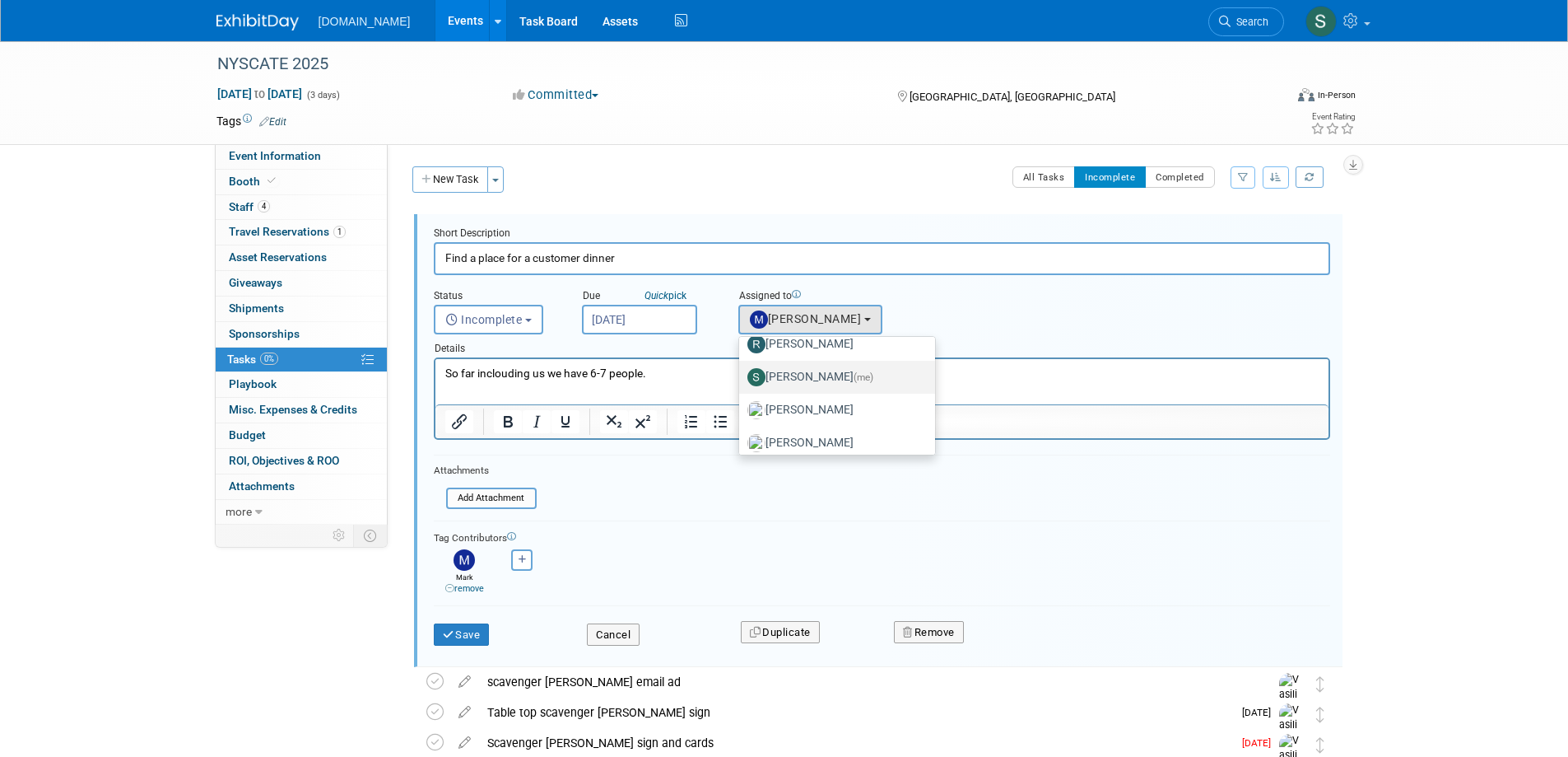
click at [810, 370] on label "Scot Desort (me)" at bounding box center [833, 377] width 172 height 26
click at [742, 370] on input "Scot Desort (me)" at bounding box center [736, 374] width 10 height 10
select select "7c3d731b-8943-45b6-bc38-8b1e2ca5f93d"
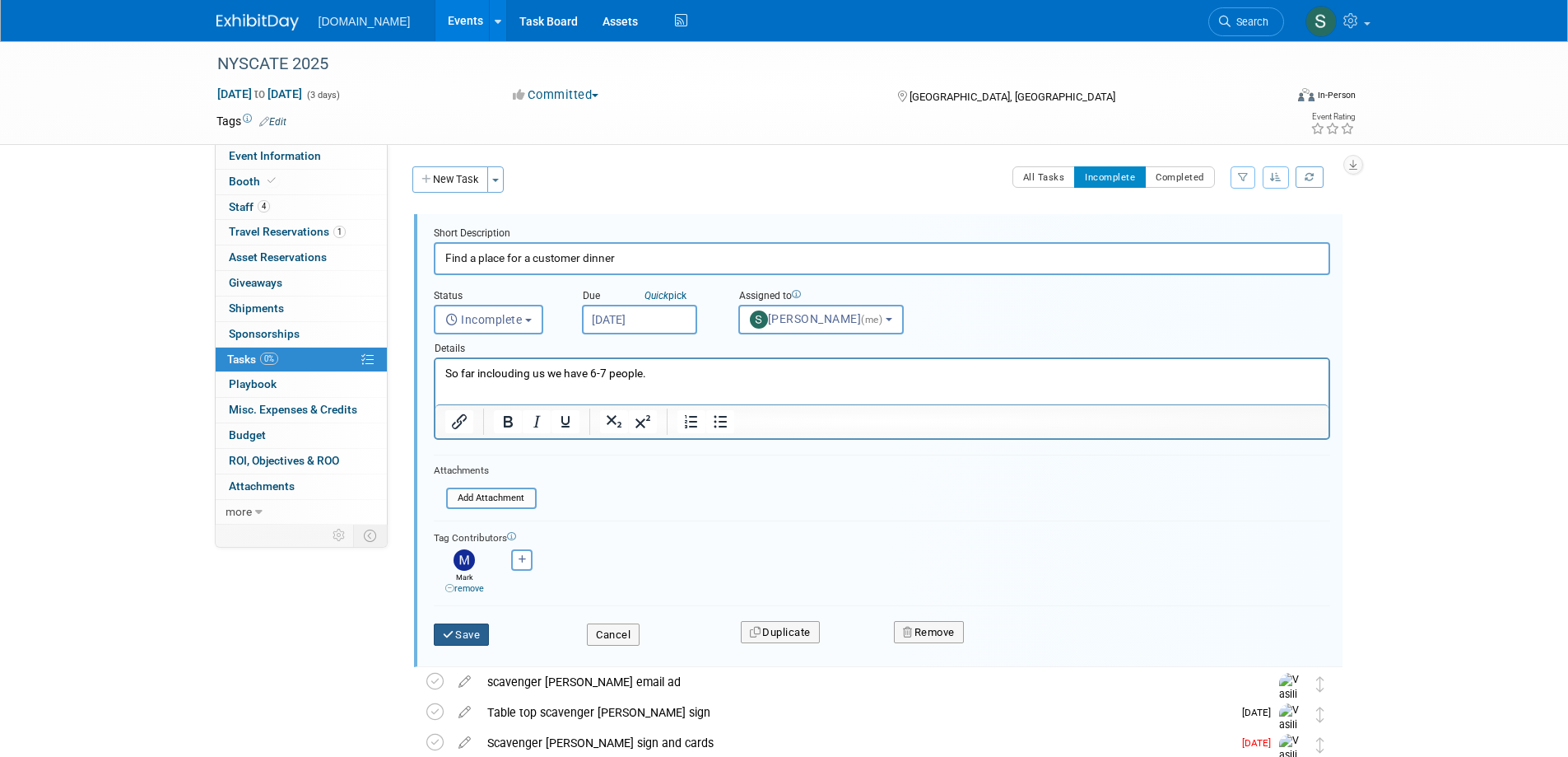
click at [474, 624] on button "Save" at bounding box center [462, 635] width 56 height 24
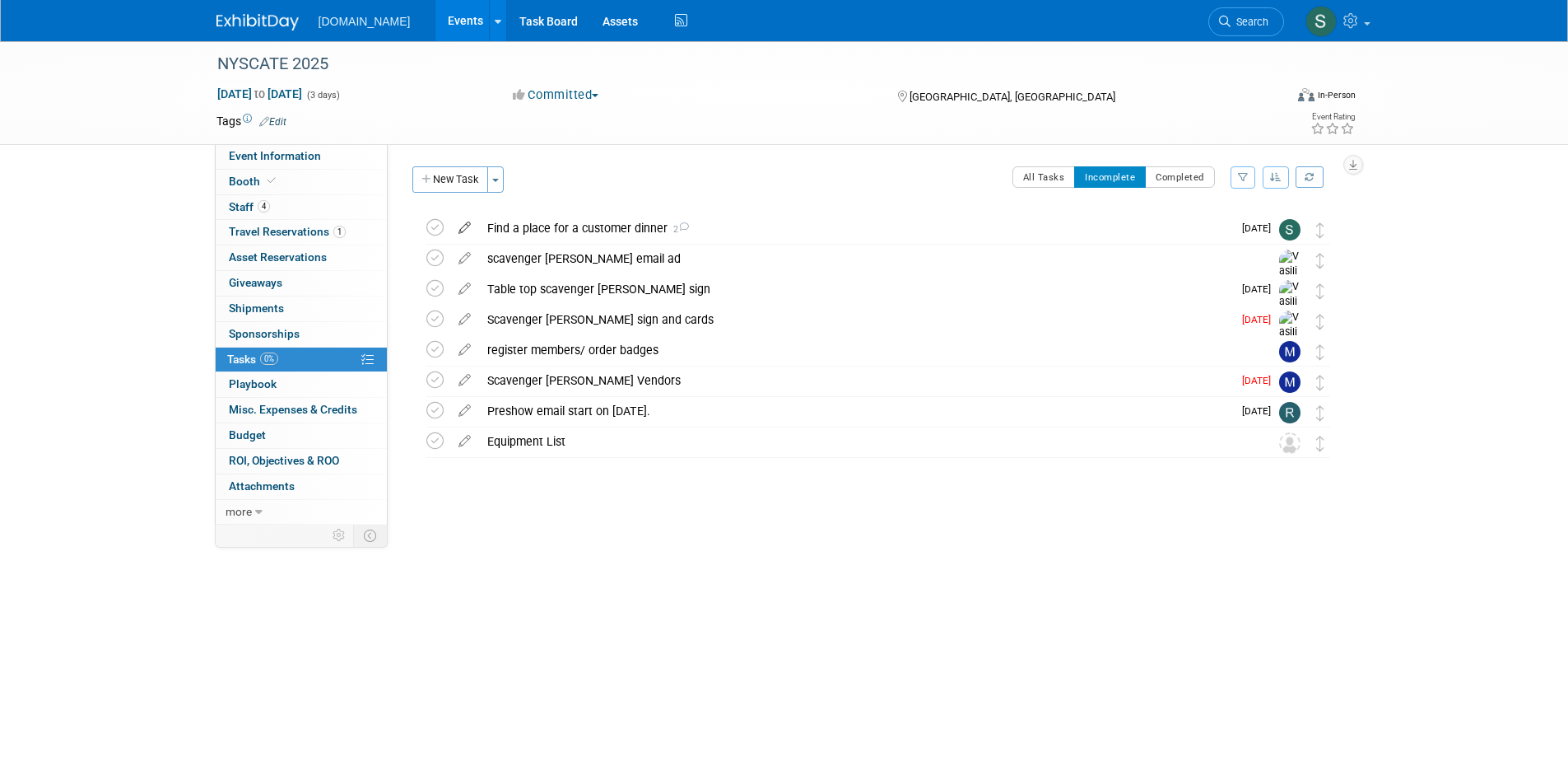
click at [465, 228] on icon at bounding box center [464, 225] width 29 height 21
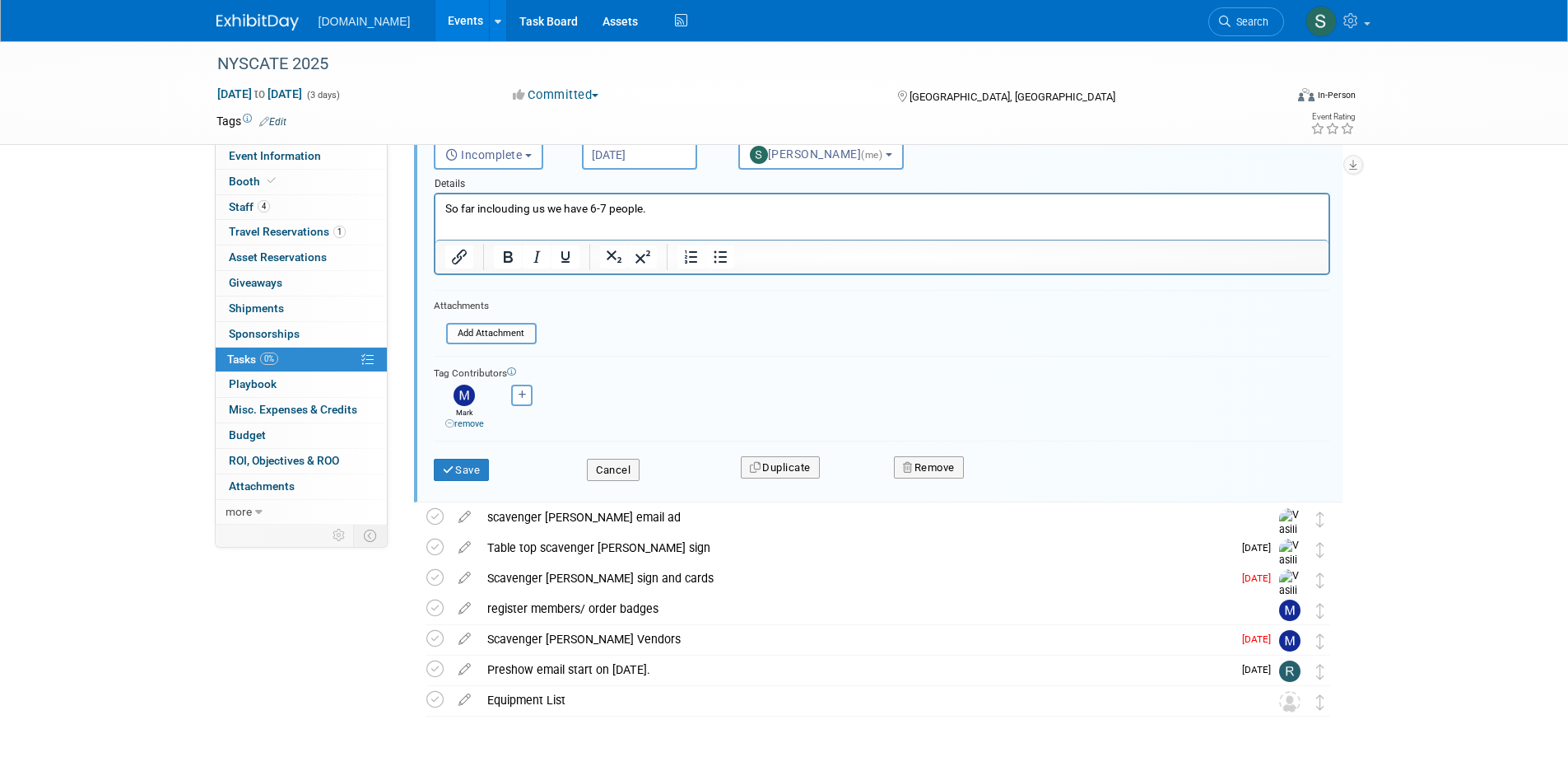
scroll to position [225, 0]
